Goal: Task Accomplishment & Management: Use online tool/utility

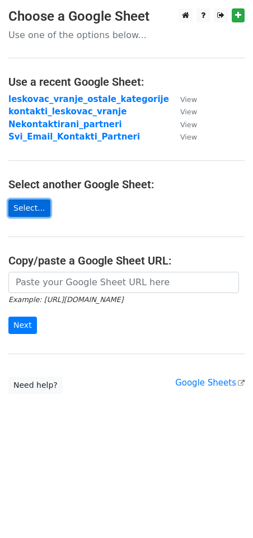
click at [22, 208] on link "Select..." at bounding box center [29, 207] width 42 height 17
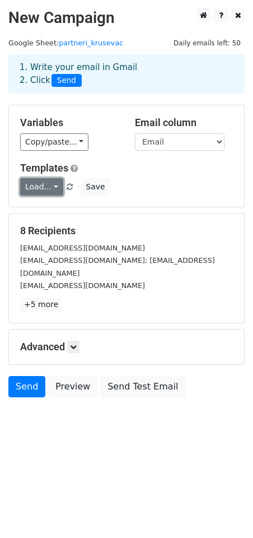
click at [54, 190] on link "Load..." at bounding box center [41, 186] width 43 height 17
click at [59, 209] on link "Poziv za saradnju" at bounding box center [73, 212] width 105 height 18
click at [77, 343] on icon at bounding box center [73, 346] width 7 height 7
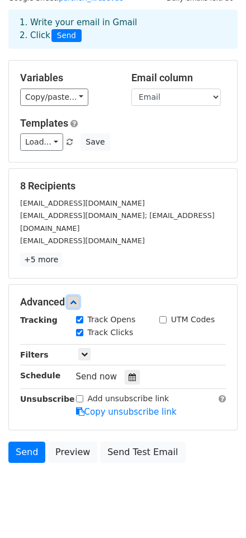
scroll to position [49, 0]
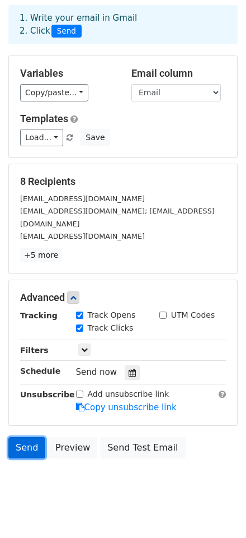
click at [25, 437] on link "Send" at bounding box center [26, 447] width 37 height 21
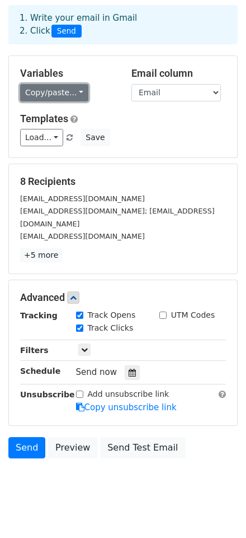
click at [64, 94] on link "Copy/paste..." at bounding box center [54, 92] width 68 height 17
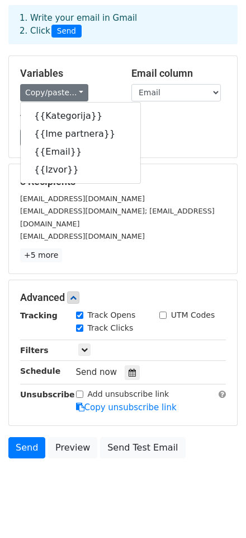
click at [207, 129] on div "Load... Poziv za saradnju Save" at bounding box center [123, 137] width 223 height 17
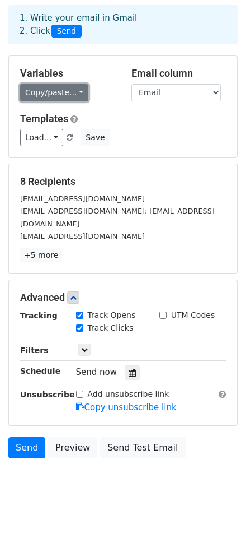
click at [38, 94] on link "Copy/paste..." at bounding box center [54, 92] width 68 height 17
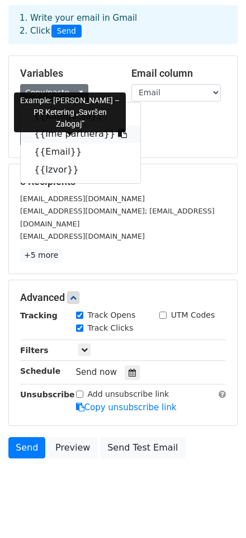
click at [57, 137] on link "{{Ime partnera}}" at bounding box center [81, 134] width 120 height 18
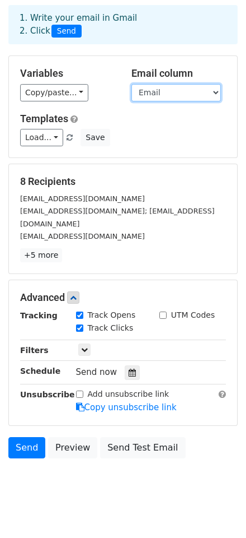
click at [181, 91] on select "Kategorija Ime partnera Email Izvor" at bounding box center [177, 92] width 90 height 17
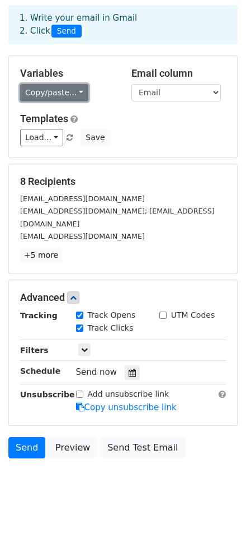
click at [47, 86] on link "Copy/paste..." at bounding box center [54, 92] width 68 height 17
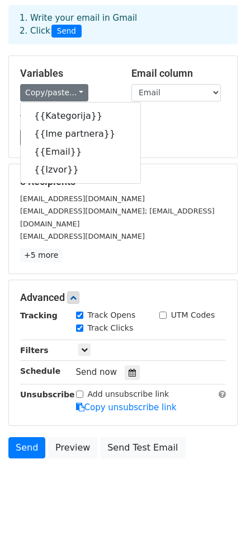
click at [204, 137] on div "Load... Poziv za saradnju Save" at bounding box center [123, 137] width 223 height 17
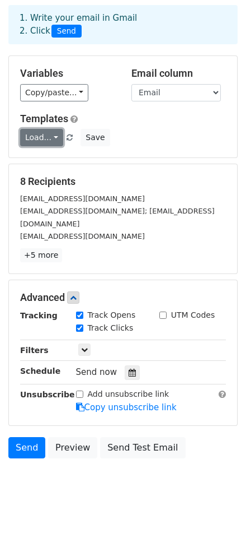
click at [50, 139] on link "Load..." at bounding box center [41, 137] width 43 height 17
drag, startPoint x: 56, startPoint y: 166, endPoint x: 84, endPoint y: 155, distance: 30.2
click at [56, 166] on link "Poziv za saradnju" at bounding box center [73, 162] width 105 height 18
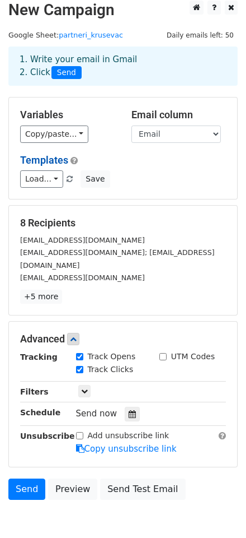
scroll to position [0, 0]
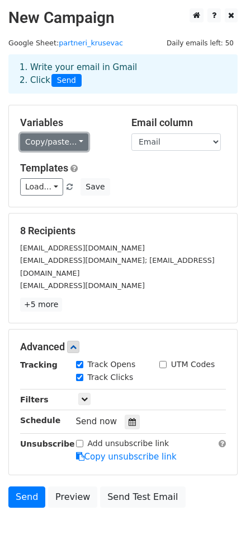
click at [58, 142] on link "Copy/paste..." at bounding box center [54, 141] width 68 height 17
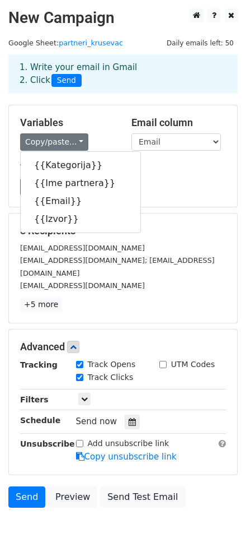
click at [197, 218] on div "8 Recipients savrsenzalogaj049@gmail.com urbanketering@gmail.com; keteringurban…" at bounding box center [123, 267] width 228 height 109
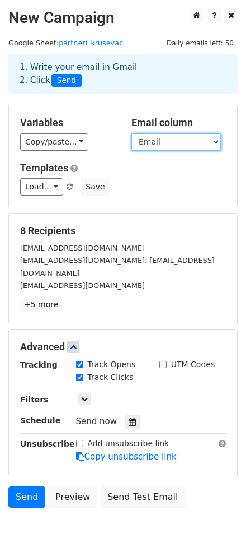
click at [197, 137] on select "Kategorija Ime partnera Email Izvor" at bounding box center [177, 141] width 90 height 17
click at [226, 247] on div "savrsenzalogaj049@gmail.com" at bounding box center [123, 247] width 223 height 13
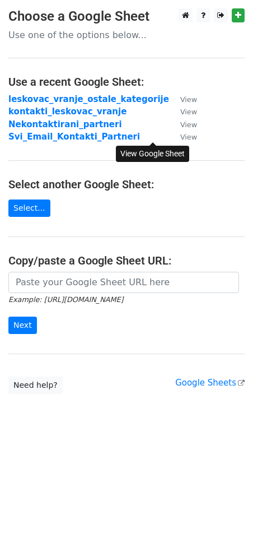
click at [180, 137] on small "View" at bounding box center [188, 137] width 17 height 8
click at [38, 208] on link "Select..." at bounding box center [29, 207] width 42 height 17
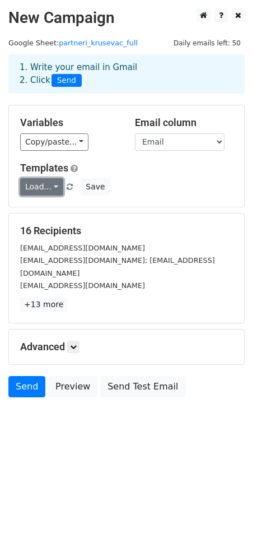
click at [50, 181] on link "Load..." at bounding box center [41, 186] width 43 height 17
click at [48, 209] on link "Poziv za saradnju" at bounding box center [73, 212] width 105 height 18
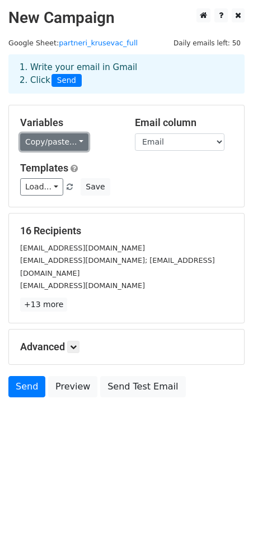
click at [60, 146] on link "Copy/paste..." at bounding box center [54, 141] width 68 height 17
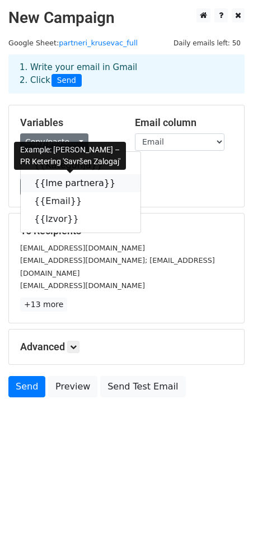
click at [60, 181] on link "{{Ime partnera}}" at bounding box center [81, 183] width 120 height 18
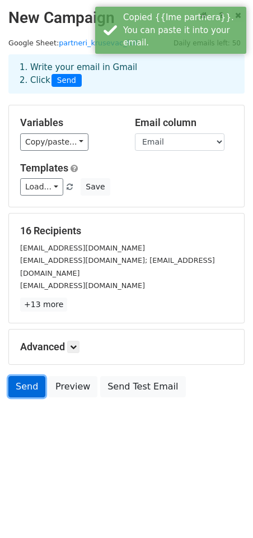
click at [36, 376] on link "Send" at bounding box center [26, 386] width 37 height 21
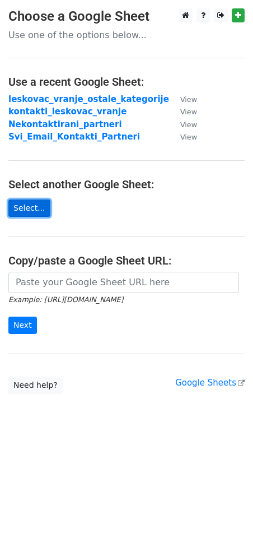
click at [31, 209] on link "Select..." at bounding box center [29, 207] width 42 height 17
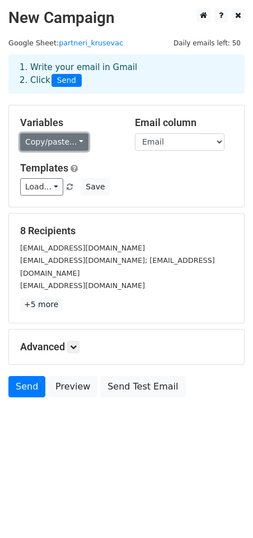
click at [63, 138] on link "Copy/paste..." at bounding box center [54, 141] width 68 height 17
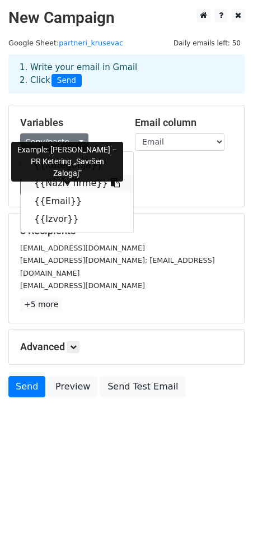
click at [60, 188] on link "{{Naziv firme}}" at bounding box center [77, 183] width 113 height 18
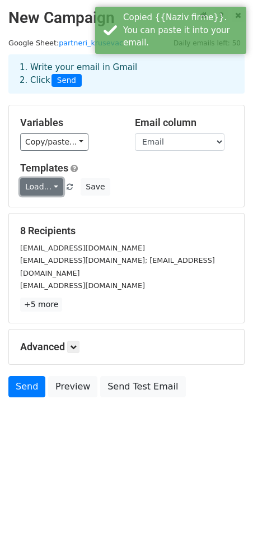
click at [47, 183] on link "Load..." at bounding box center [41, 186] width 43 height 17
click at [43, 213] on link "Poziv za saradnju" at bounding box center [73, 212] width 105 height 18
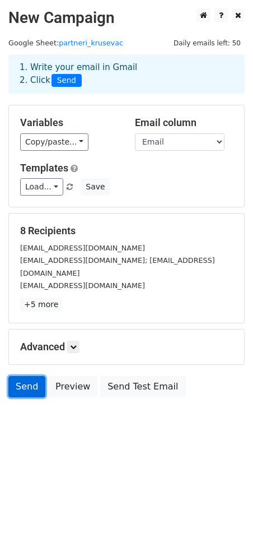
click at [34, 376] on link "Send" at bounding box center [26, 386] width 37 height 21
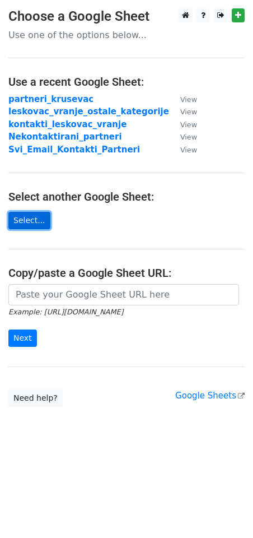
click at [36, 220] on link "Select..." at bounding box center [29, 220] width 42 height 17
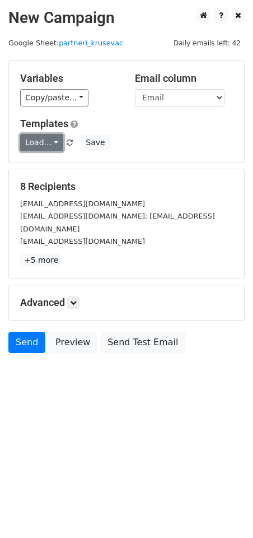
click at [45, 141] on link "Load..." at bounding box center [41, 142] width 43 height 17
click at [148, 161] on div "Variables Copy/paste... {{Kategorija}} {{Naziv firme}} {{Email}} {{Izvor}} Emai…" at bounding box center [126, 111] width 235 height 101
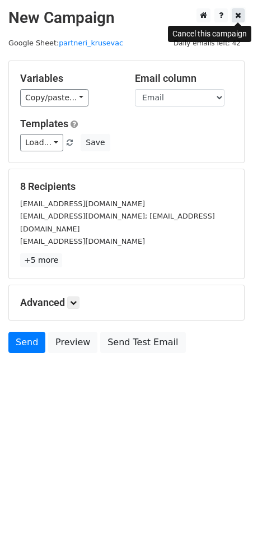
click at [241, 14] on icon at bounding box center [238, 15] width 6 height 8
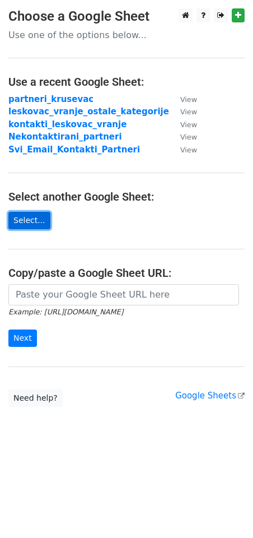
click at [31, 217] on link "Select..." at bounding box center [29, 220] width 42 height 17
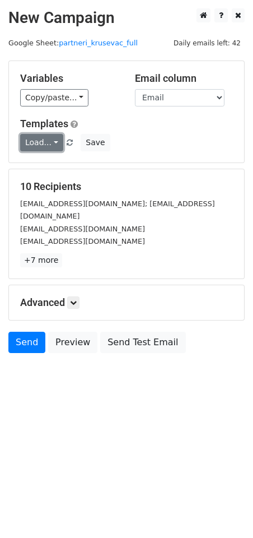
click at [56, 139] on link "Load..." at bounding box center [41, 142] width 43 height 17
click at [58, 161] on link "Poziv za saradnju" at bounding box center [73, 167] width 105 height 18
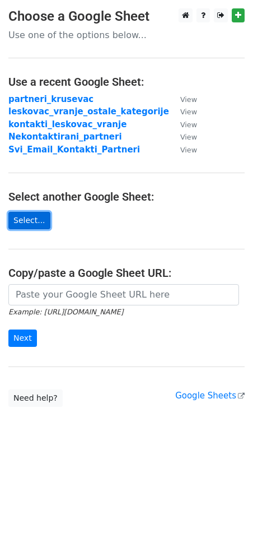
click at [27, 222] on link "Select..." at bounding box center [29, 220] width 42 height 17
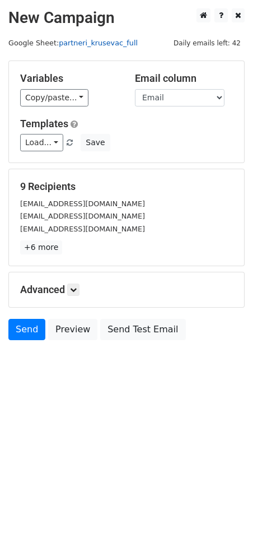
click at [101, 40] on link "partneri_krusevac_full" at bounding box center [98, 43] width 79 height 8
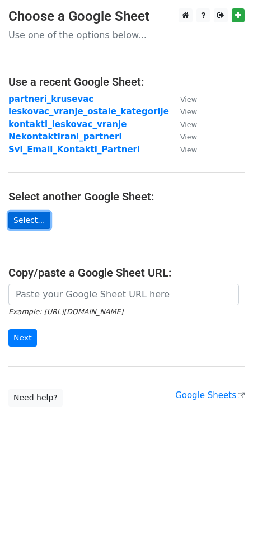
click at [31, 217] on link "Select..." at bounding box center [29, 220] width 42 height 17
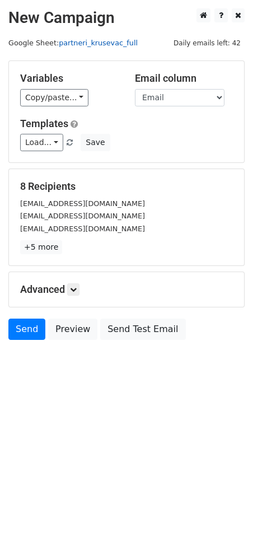
click at [95, 40] on link "partneri_krusevac_full" at bounding box center [98, 43] width 79 height 8
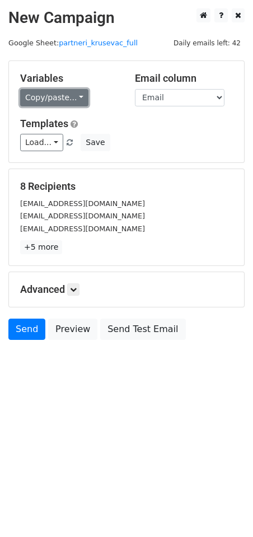
click at [49, 92] on link "Copy/paste..." at bounding box center [54, 97] width 68 height 17
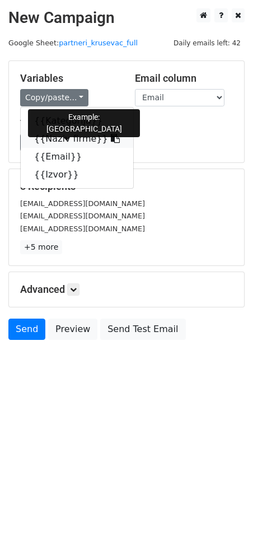
click at [63, 139] on link "{{Naziv firme}}" at bounding box center [77, 139] width 113 height 18
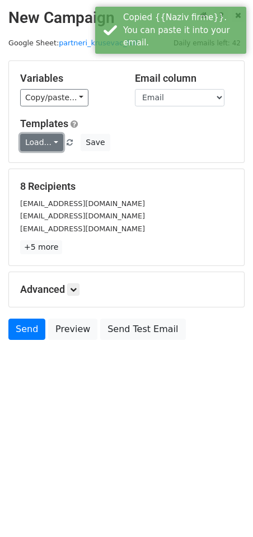
click at [43, 143] on link "Load..." at bounding box center [41, 142] width 43 height 17
click at [45, 165] on link "Poziv za saradnju" at bounding box center [73, 167] width 105 height 18
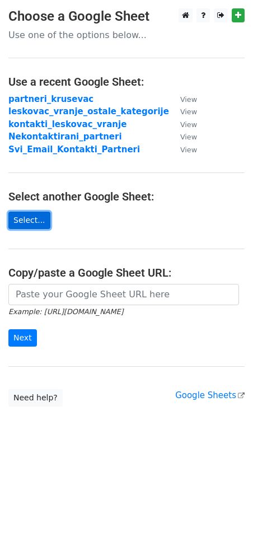
click at [27, 218] on link "Select..." at bounding box center [29, 220] width 42 height 17
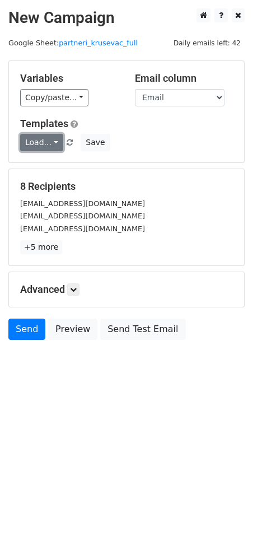
click at [57, 138] on link "Load..." at bounding box center [41, 142] width 43 height 17
click at [53, 165] on link "Poziv za saradnju" at bounding box center [73, 167] width 105 height 18
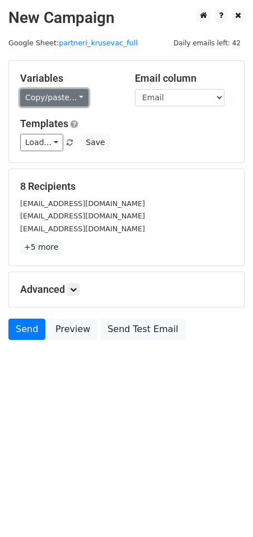
click at [69, 92] on link "Copy/paste..." at bounding box center [54, 97] width 68 height 17
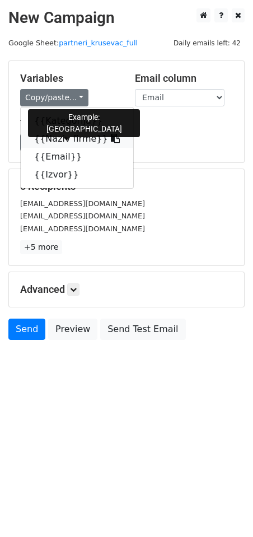
click at [66, 141] on link "{{Naziv firme}}" at bounding box center [77, 139] width 113 height 18
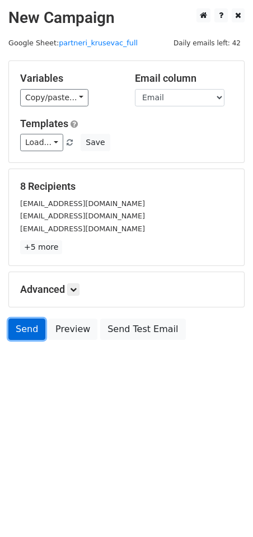
click at [25, 329] on link "Send" at bounding box center [26, 329] width 37 height 21
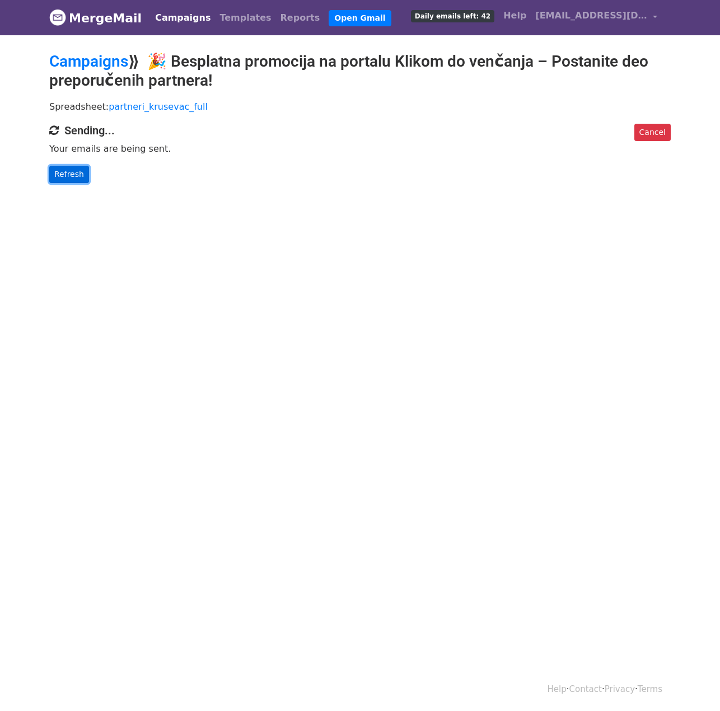
click at [70, 171] on link "Refresh" at bounding box center [69, 174] width 40 height 17
